Goal: Navigation & Orientation: Find specific page/section

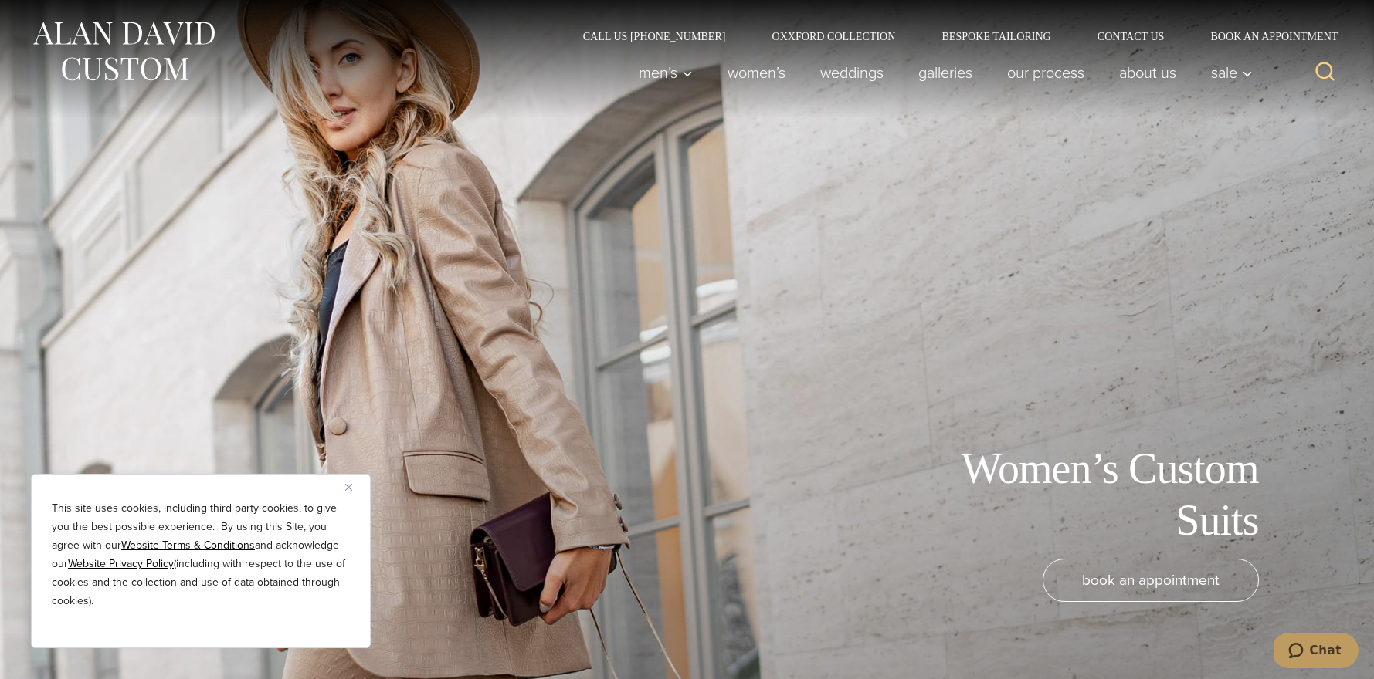
click at [350, 486] on img "Close" at bounding box center [348, 487] width 7 height 7
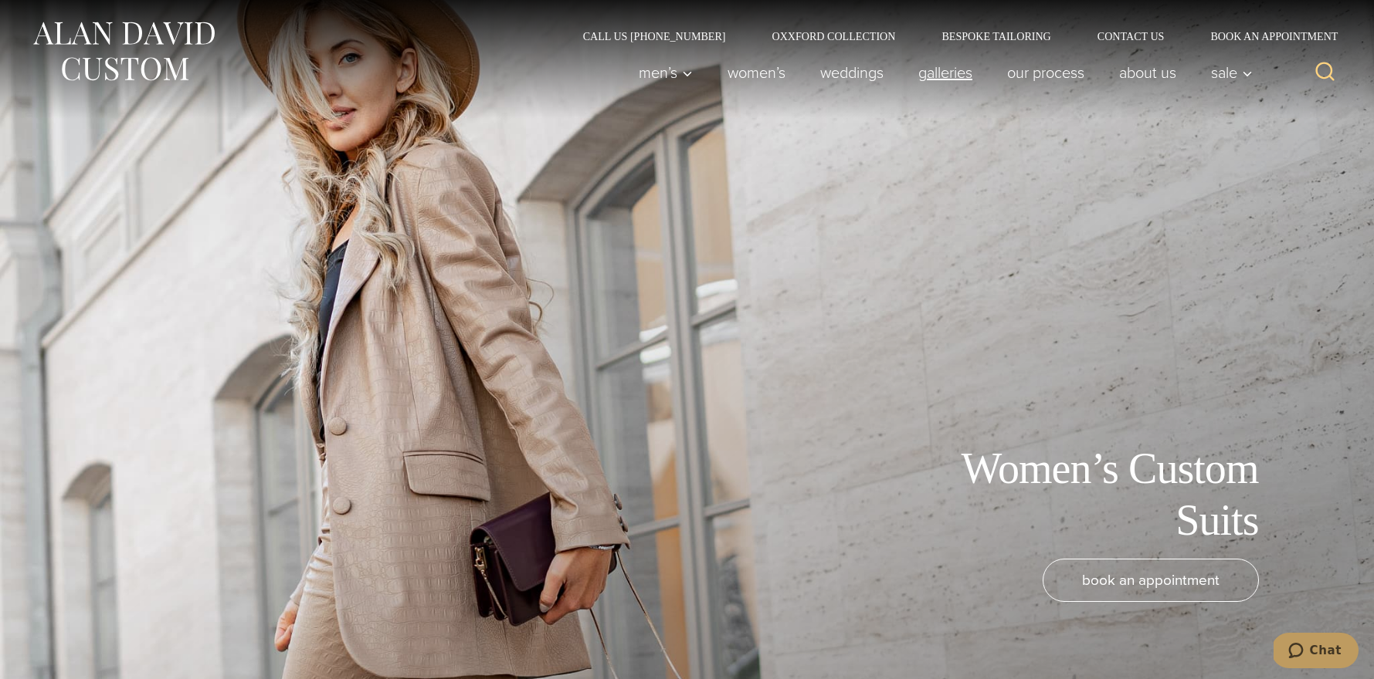
click at [934, 74] on link "Galleries" at bounding box center [944, 72] width 89 height 31
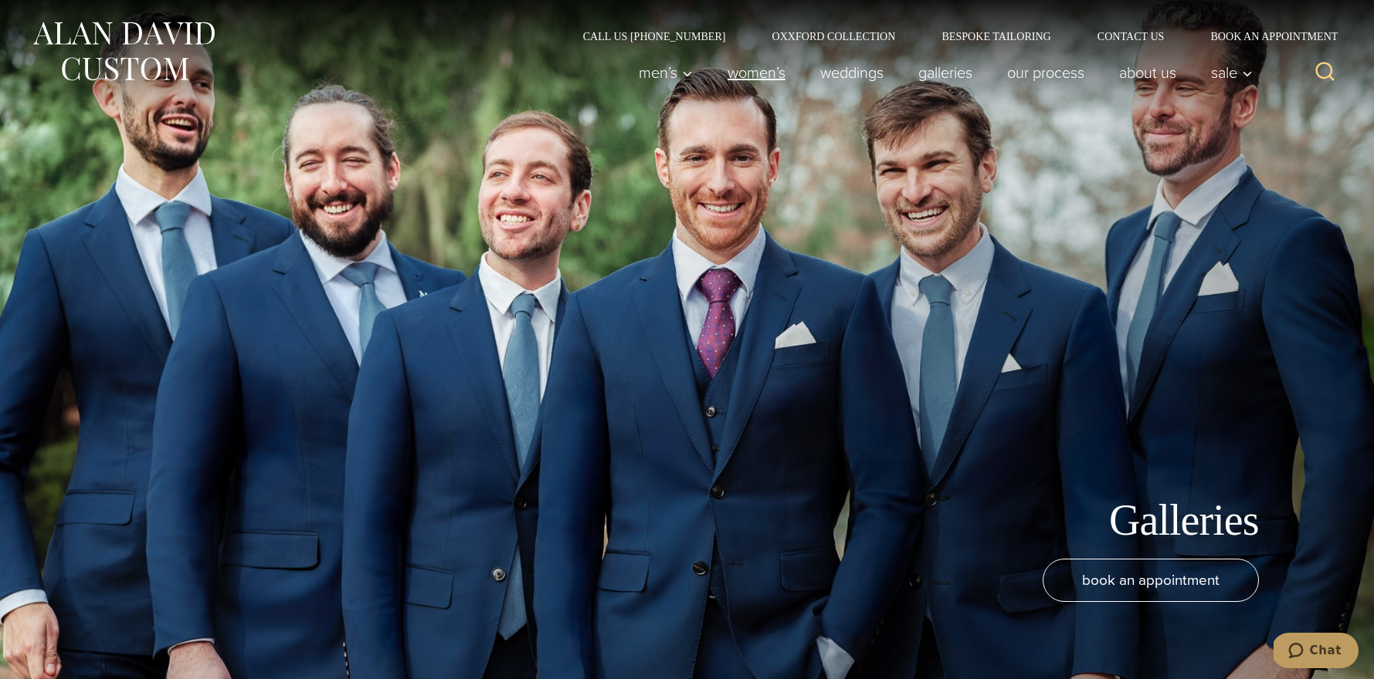
click at [733, 72] on link "Women’s" at bounding box center [756, 72] width 93 height 31
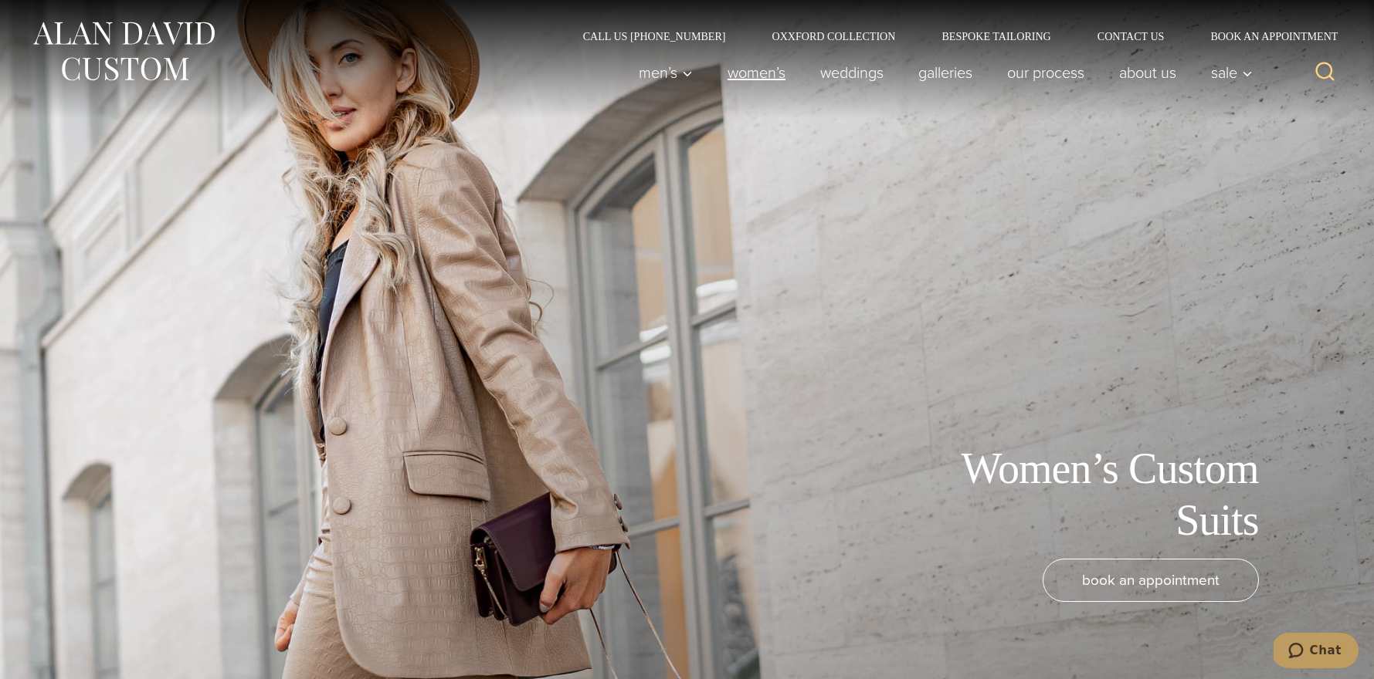
click at [740, 67] on link "Women’s" at bounding box center [756, 72] width 93 height 31
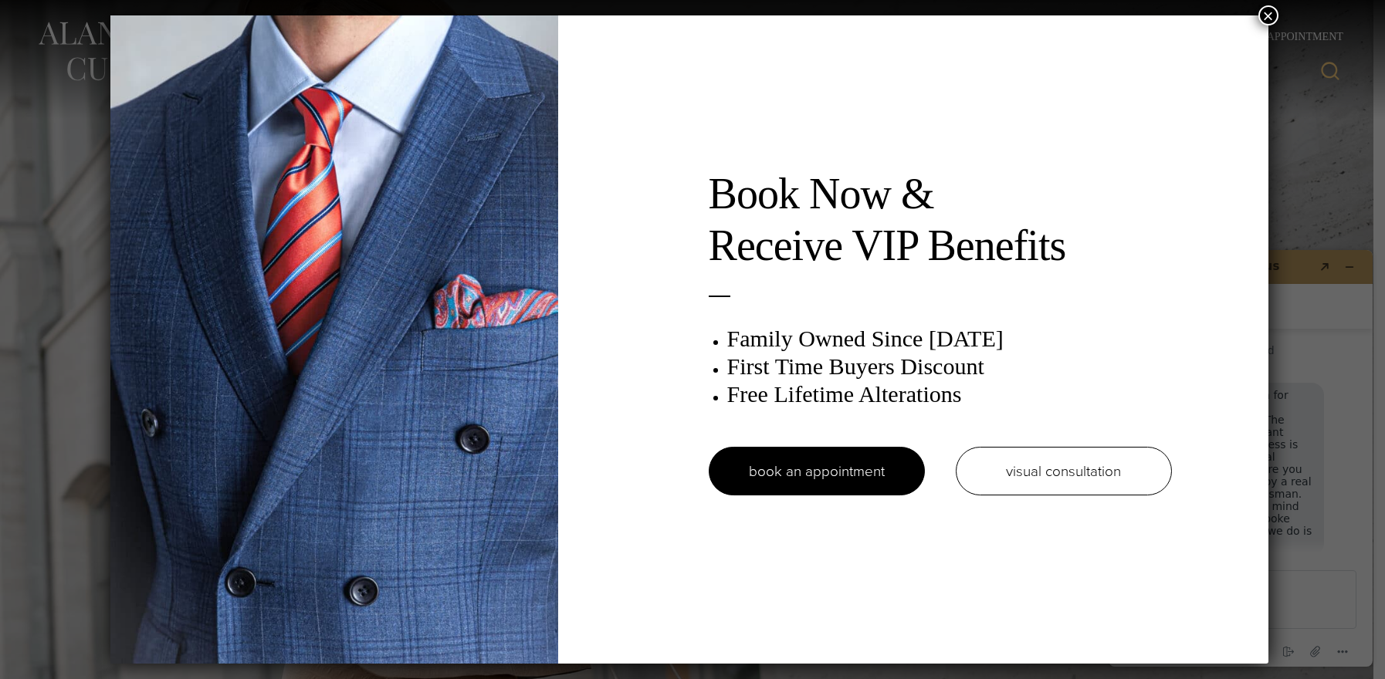
scroll to position [16, 0]
